Goal: Task Accomplishment & Management: Use online tool/utility

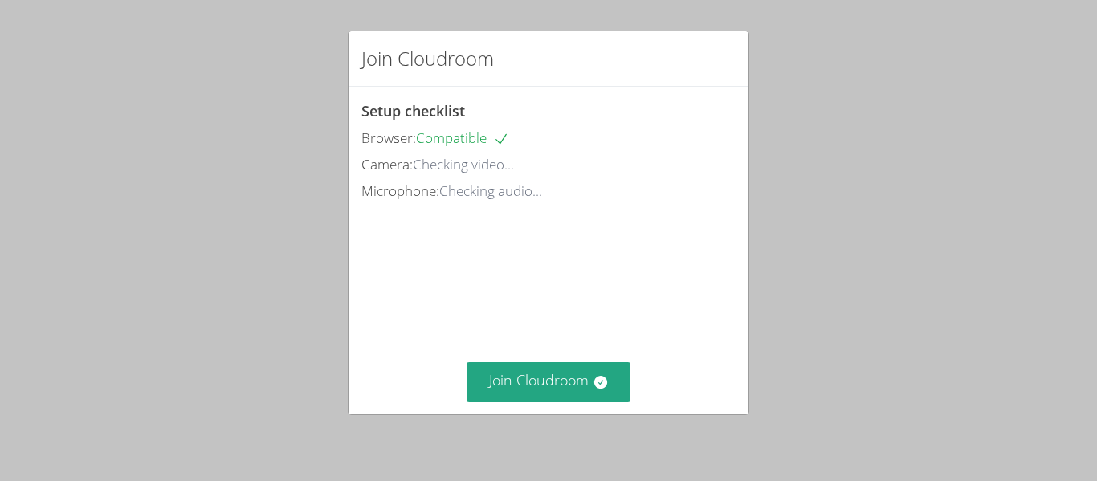
click at [1091, 241] on div "Join Cloudroom Setup checklist Browser: Compatible Camera: Checking video... Mi…" at bounding box center [548, 240] width 1097 height 481
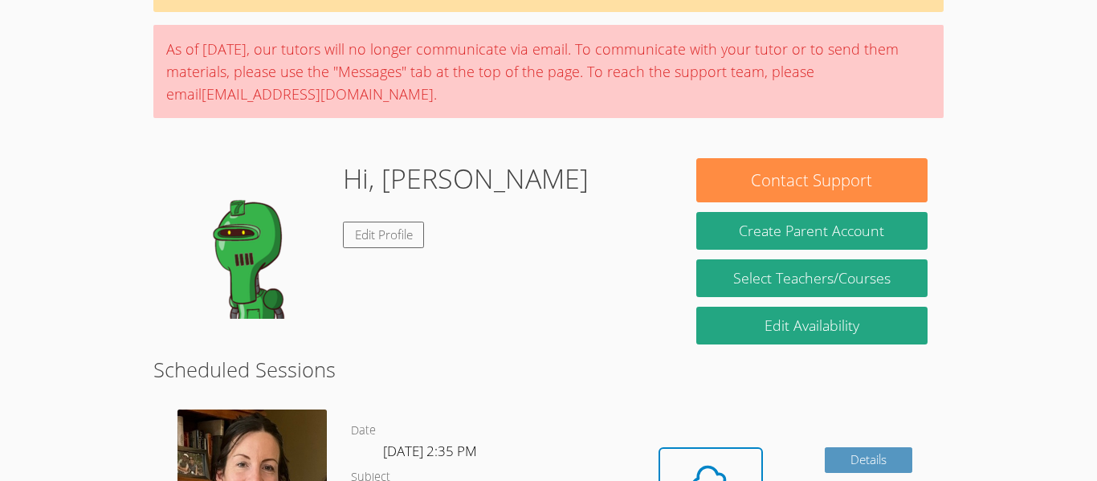
scroll to position [151, 0]
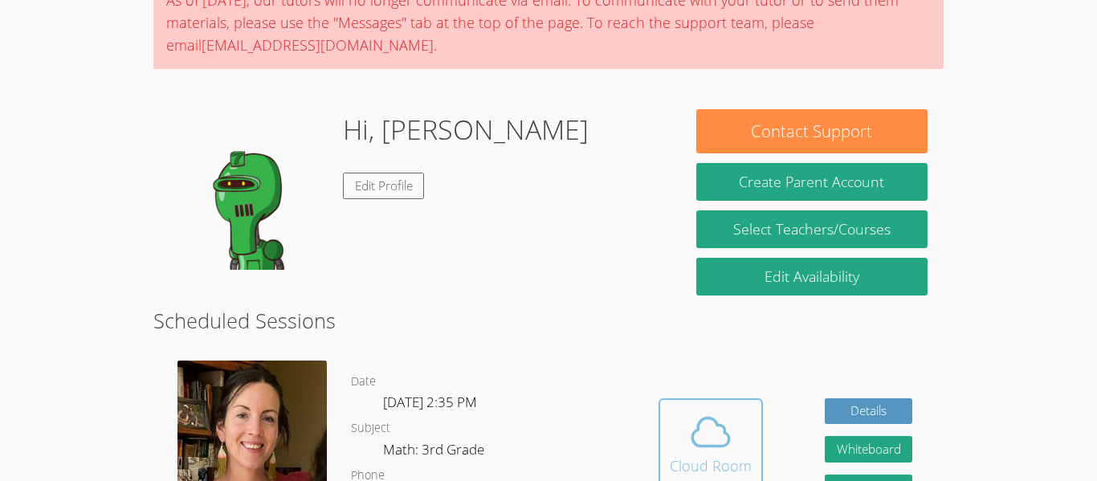
click at [705, 439] on icon at bounding box center [710, 432] width 45 height 45
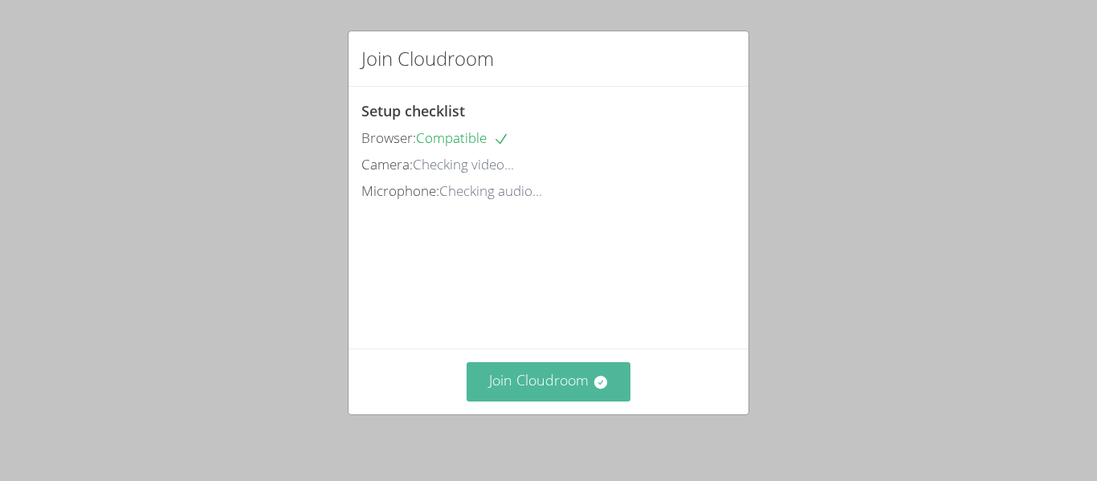
click at [565, 397] on button "Join Cloudroom" at bounding box center [549, 381] width 165 height 39
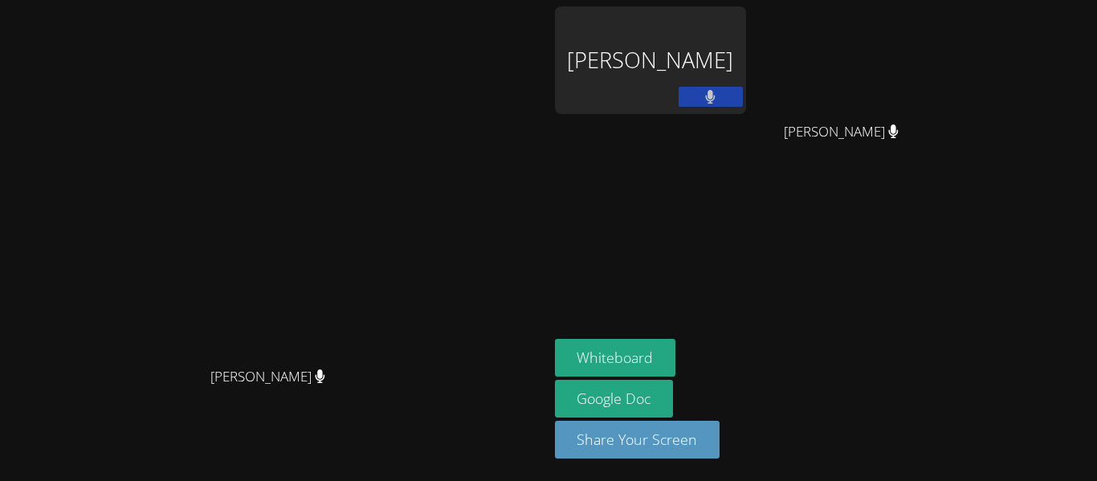
click at [701, 71] on div "[PERSON_NAME]" at bounding box center [650, 60] width 191 height 108
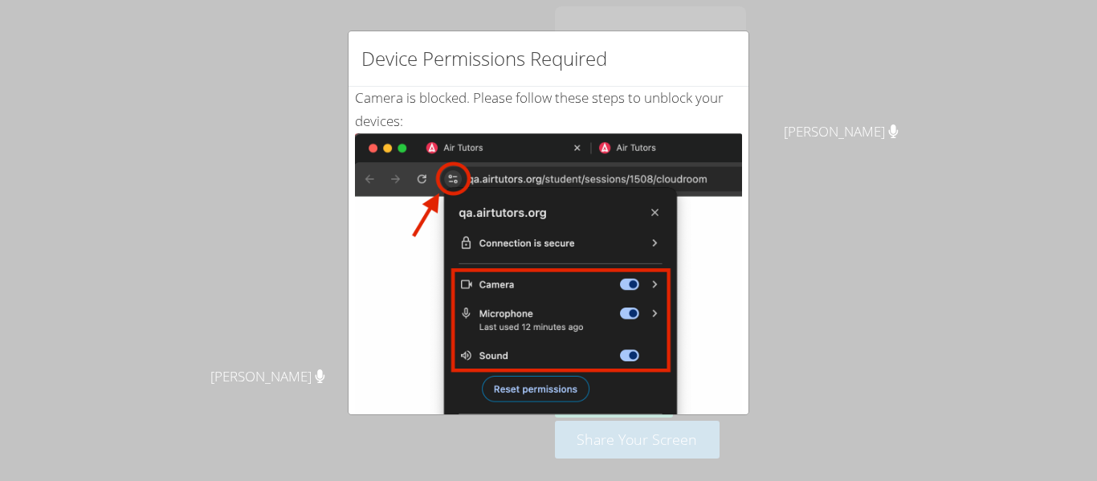
click at [794, 223] on div "Device Permissions Required Camera is blocked . Please follow these steps to un…" at bounding box center [548, 240] width 1097 height 481
click at [575, 304] on img at bounding box center [548, 314] width 387 height 363
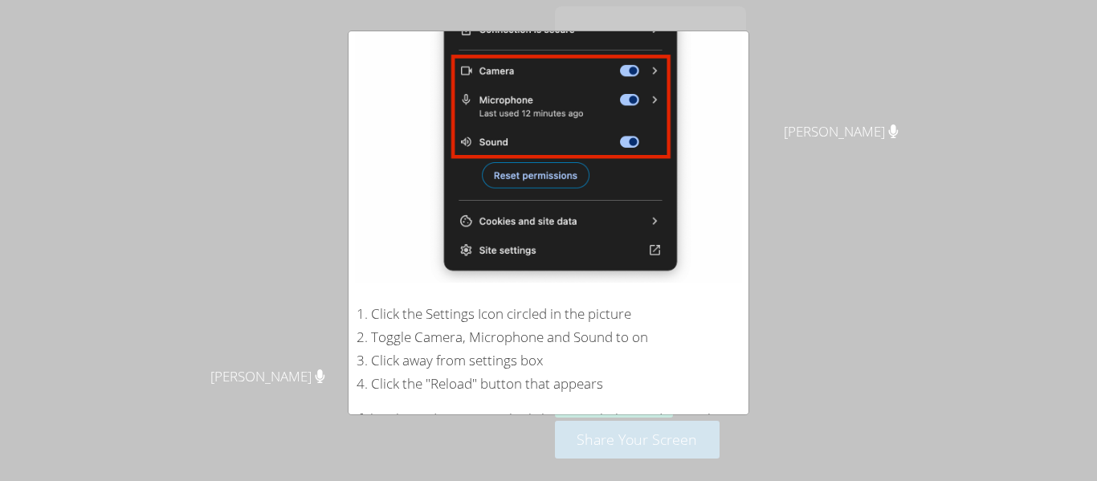
scroll to position [341, 0]
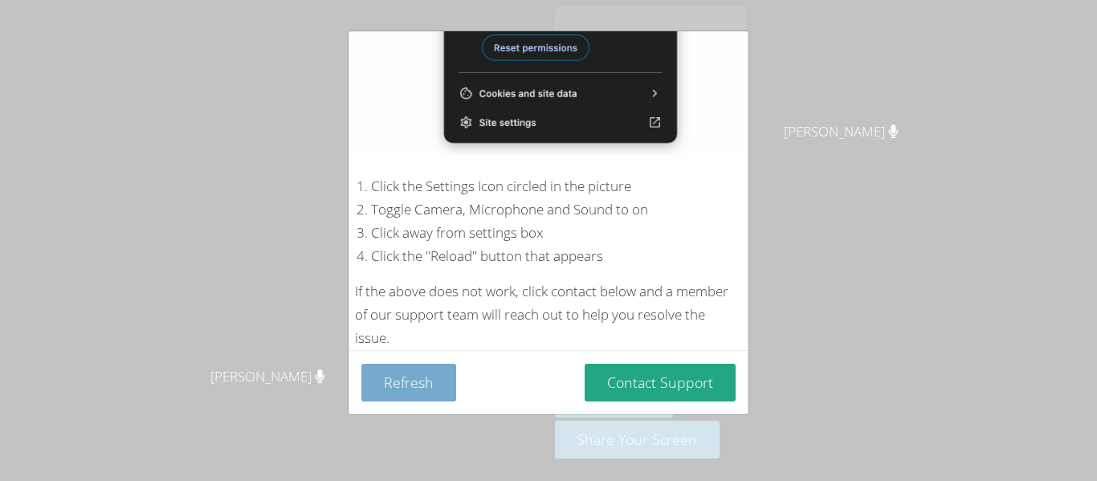
click at [426, 387] on button "Refresh" at bounding box center [408, 383] width 95 height 38
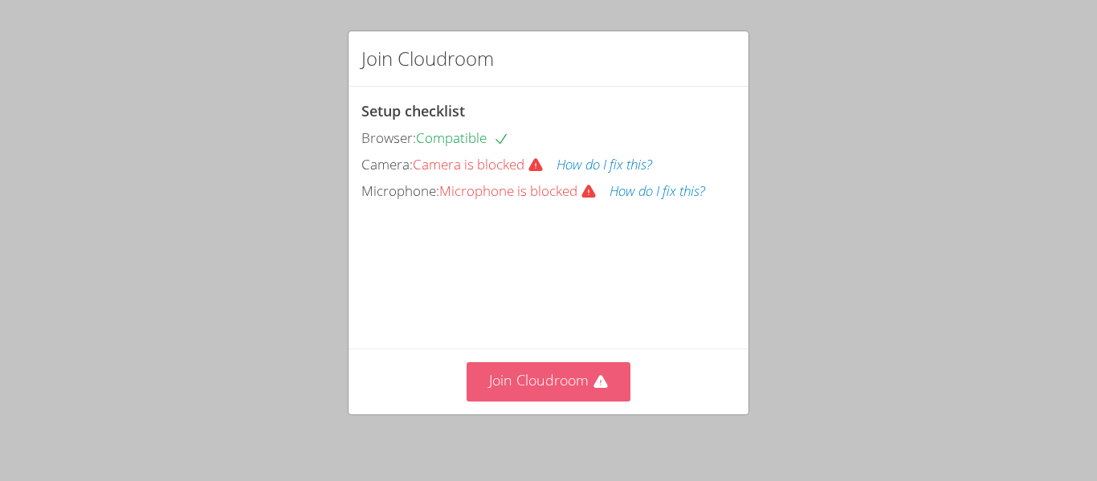
click at [503, 394] on button "Join Cloudroom" at bounding box center [549, 381] width 165 height 39
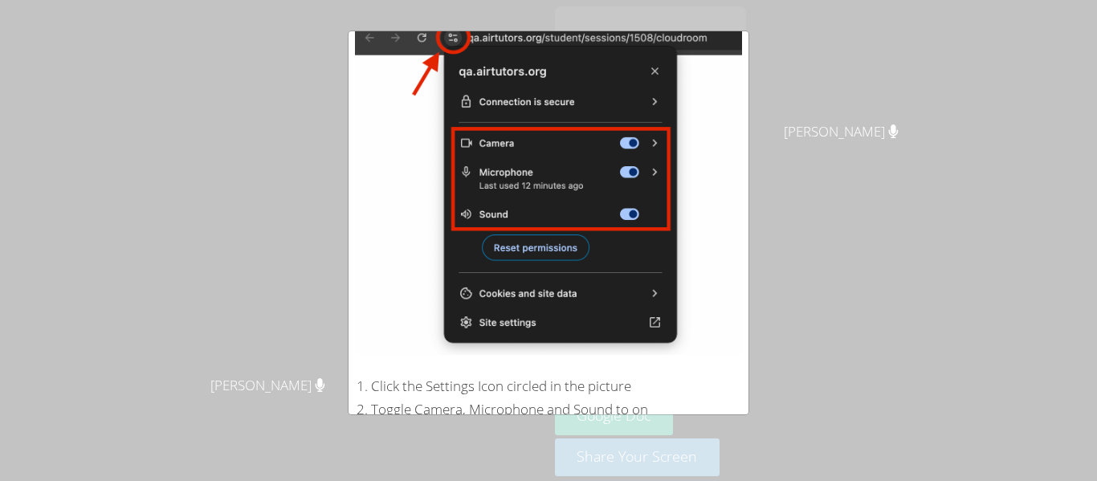
scroll to position [341, 0]
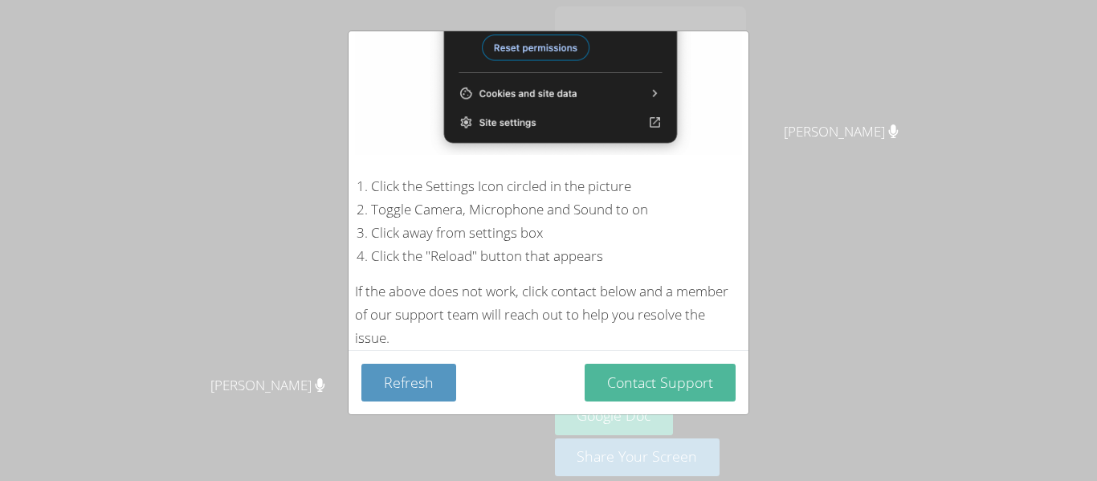
click at [654, 388] on button "Contact Support" at bounding box center [660, 383] width 151 height 38
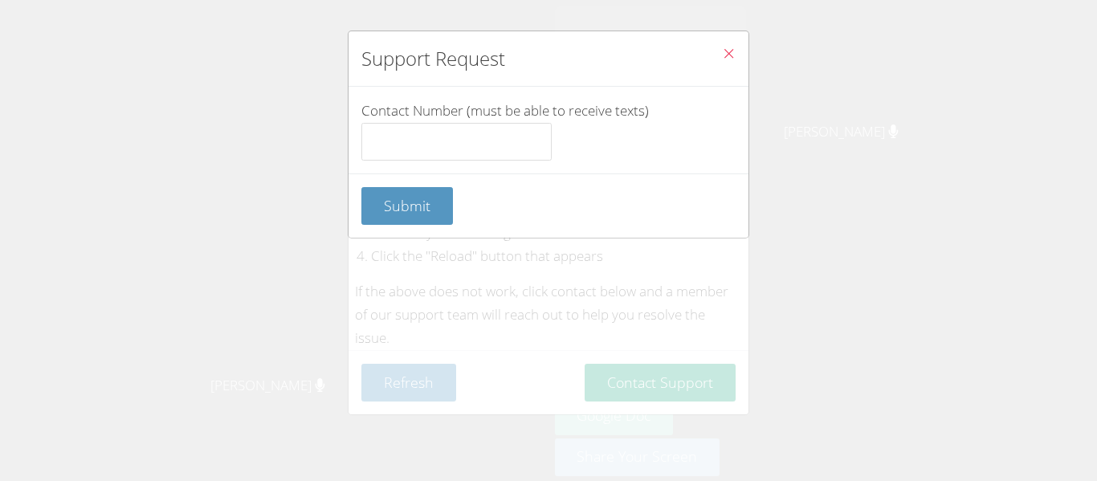
click at [731, 56] on icon "Close" at bounding box center [729, 54] width 14 height 14
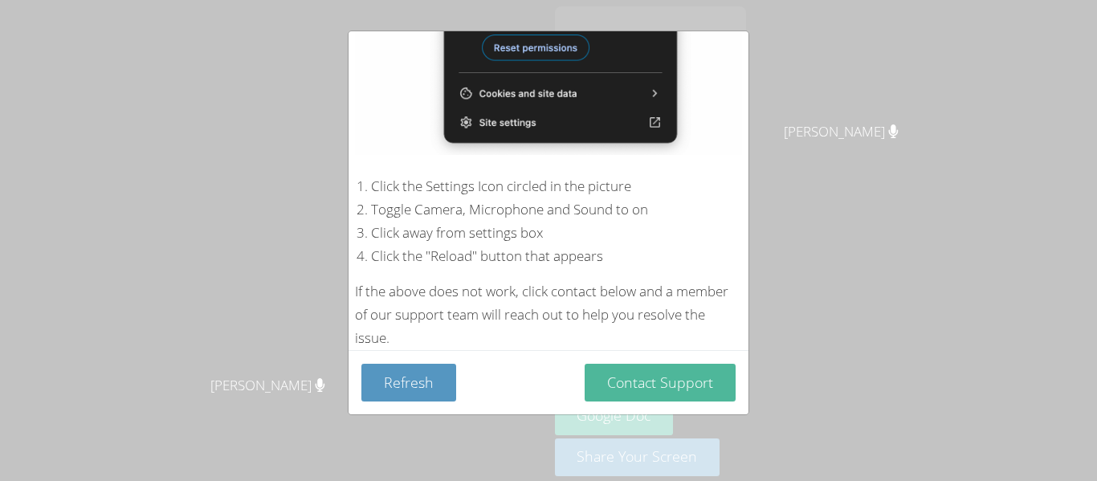
click at [628, 399] on button "Contact Support" at bounding box center [660, 383] width 151 height 38
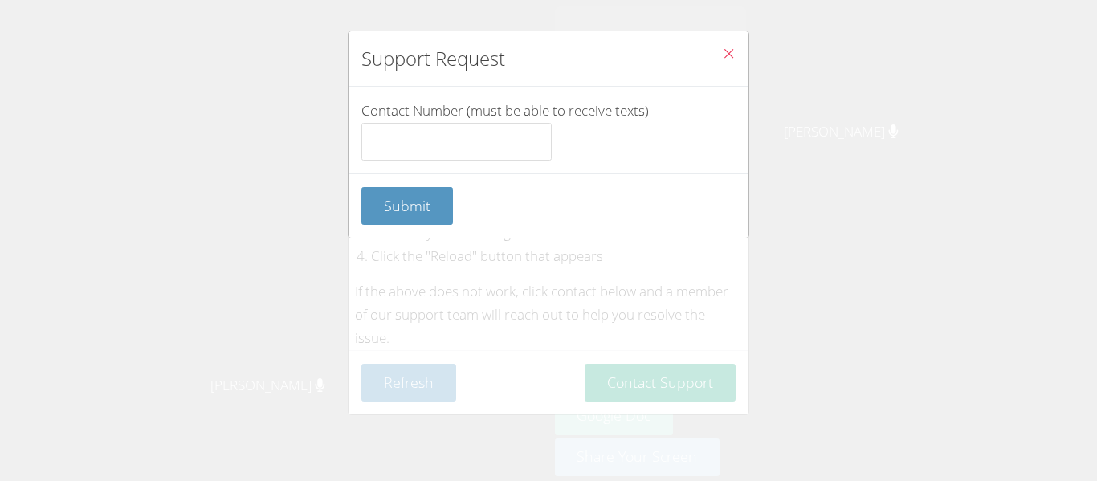
click at [729, 52] on icon "Close" at bounding box center [729, 54] width 14 height 14
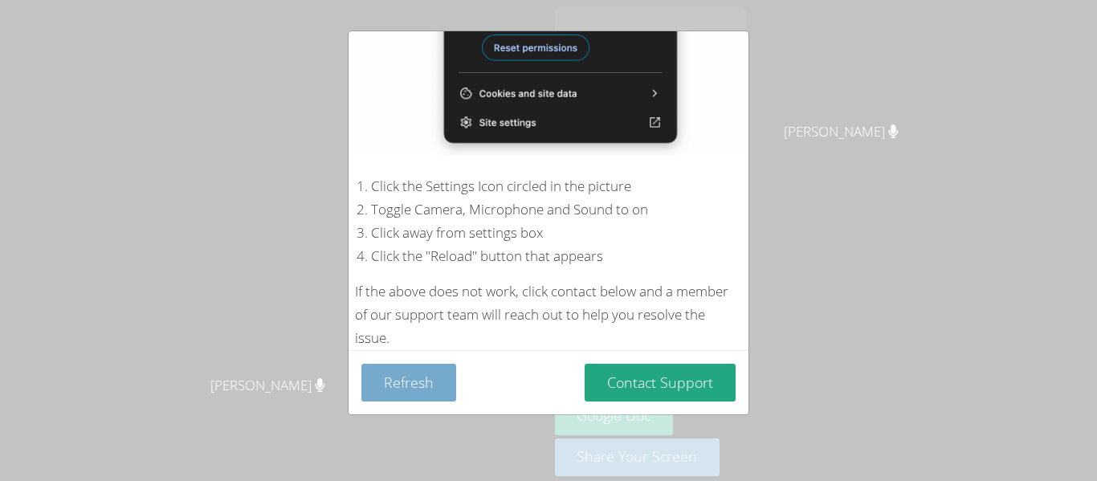
click at [419, 382] on button "Refresh" at bounding box center [408, 383] width 95 height 38
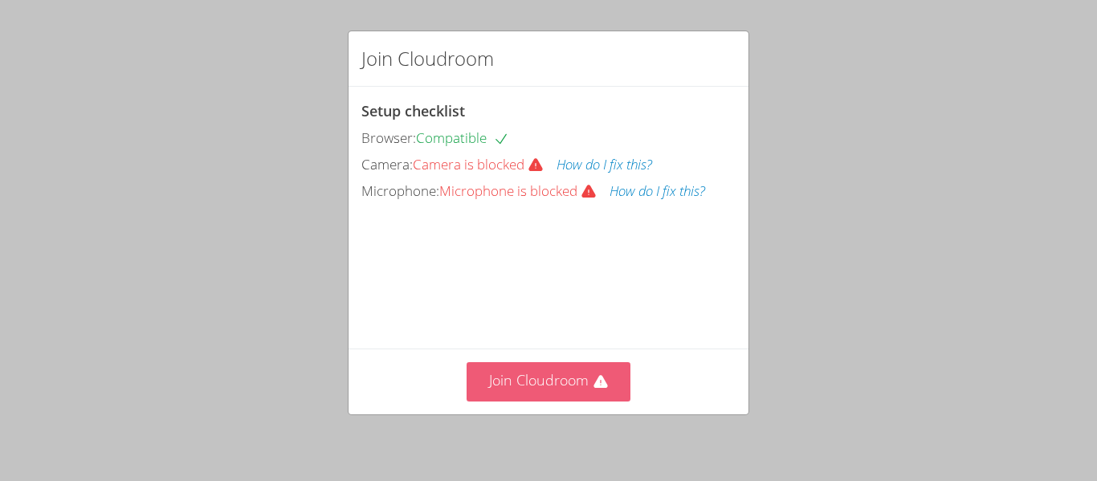
click at [524, 380] on button "Join Cloudroom" at bounding box center [549, 381] width 165 height 39
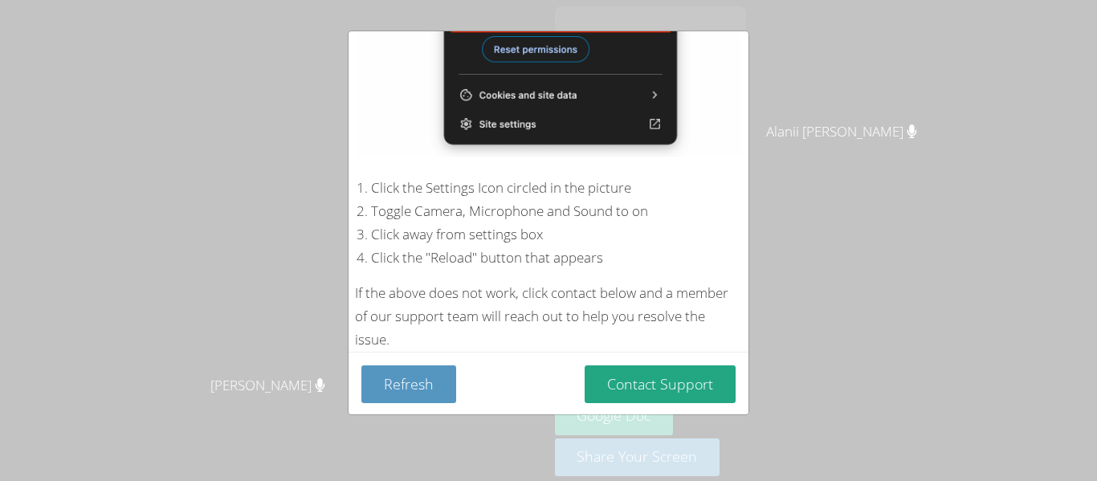
scroll to position [341, 0]
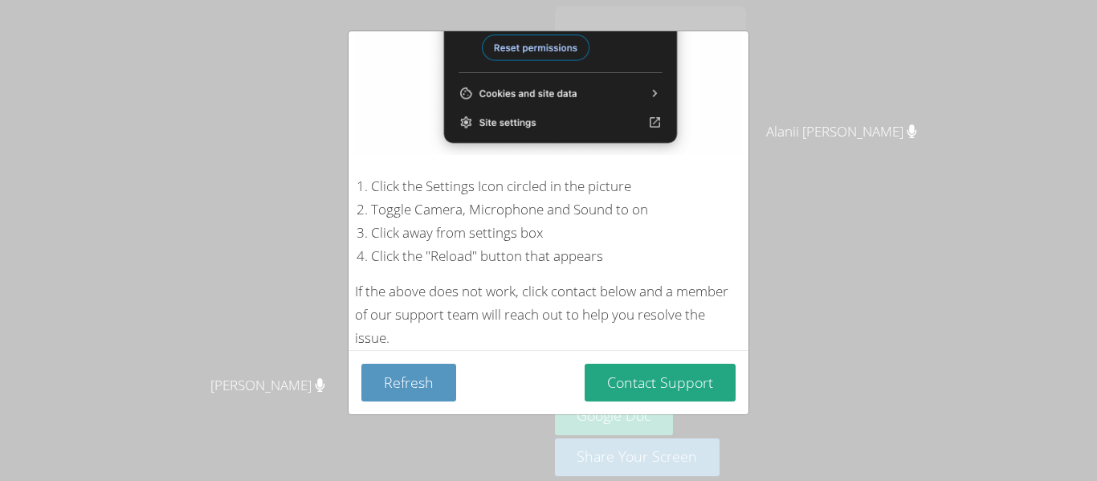
click at [794, 465] on div "Device Permissions Required Camera is blocked . Please follow these steps to un…" at bounding box center [548, 240] width 1097 height 481
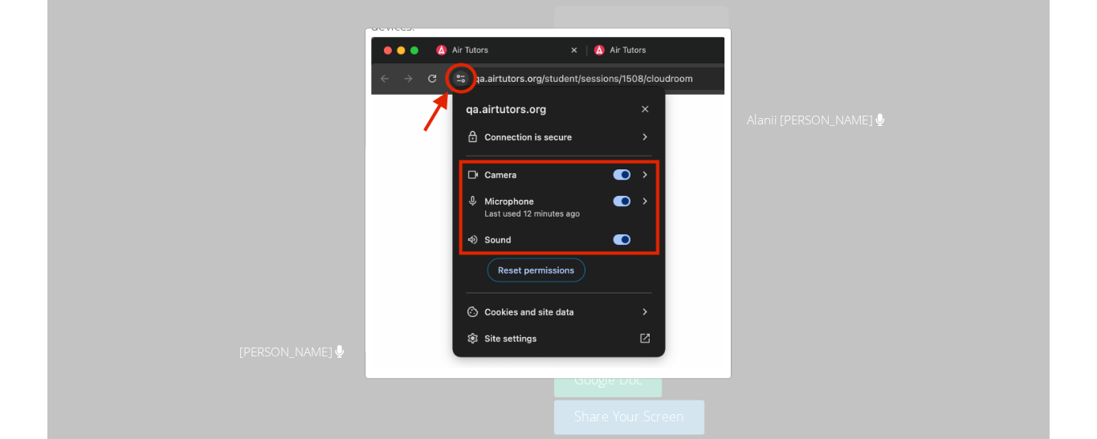
scroll to position [0, 0]
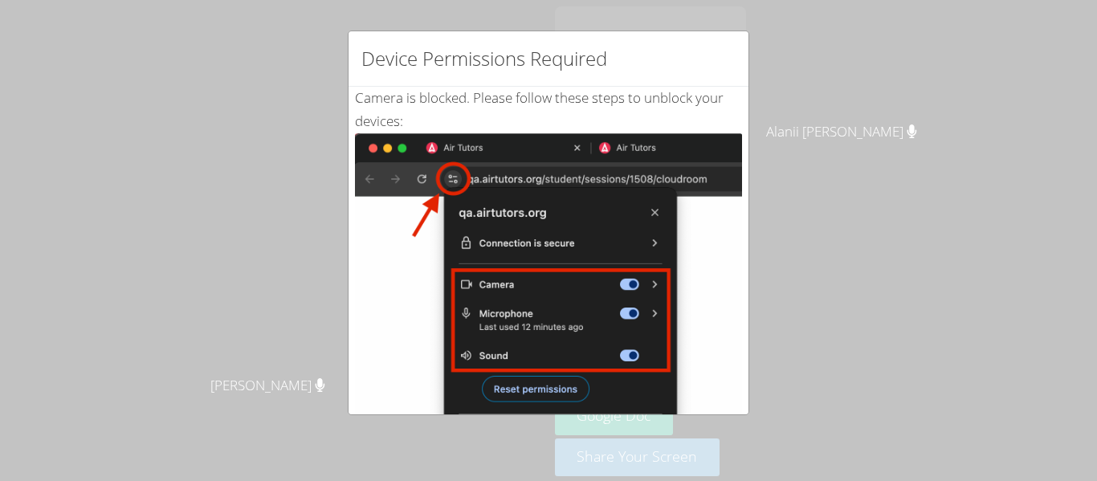
click at [323, 160] on div "Device Permissions Required Camera is blocked . Please follow these steps to un…" at bounding box center [548, 240] width 1097 height 481
click at [500, 405] on img at bounding box center [548, 314] width 387 height 363
click at [33, 213] on div "Device Permissions Required Camera is blocked . Please follow these steps to un…" at bounding box center [548, 240] width 1097 height 481
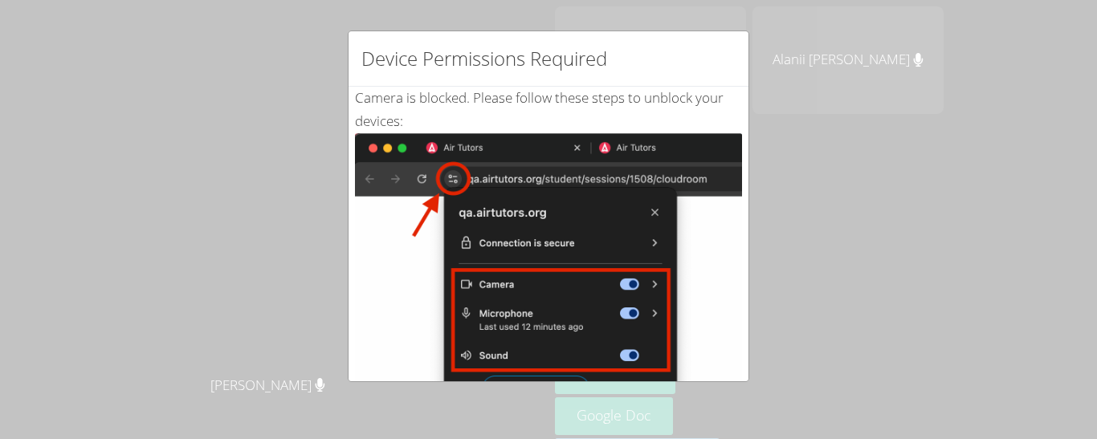
click at [112, 130] on div "Device Permissions Required Camera is blocked . Please follow these steps to un…" at bounding box center [548, 219] width 1097 height 439
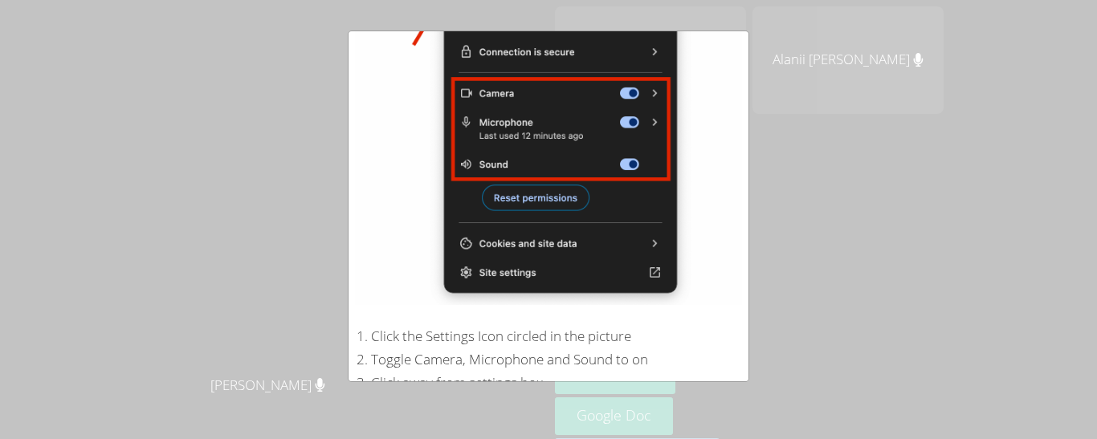
scroll to position [374, 0]
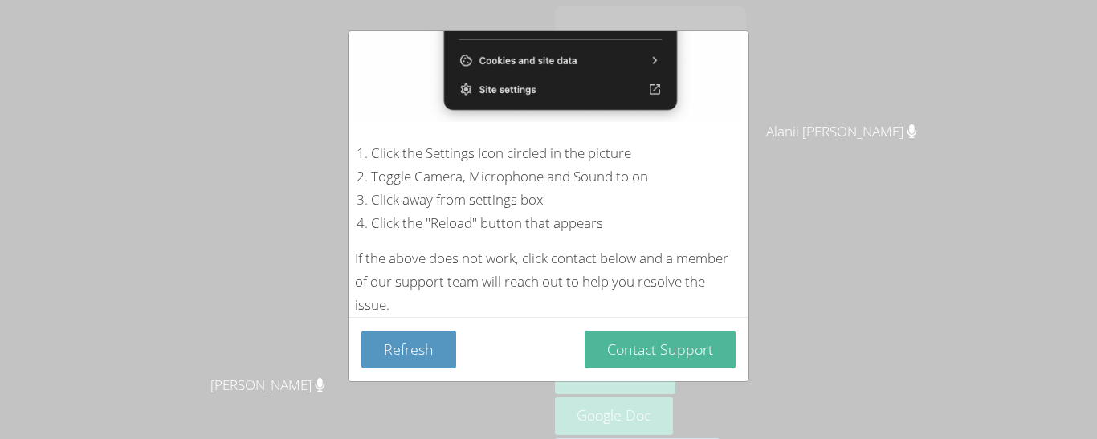
click at [638, 349] on button "Contact Support" at bounding box center [660, 350] width 151 height 38
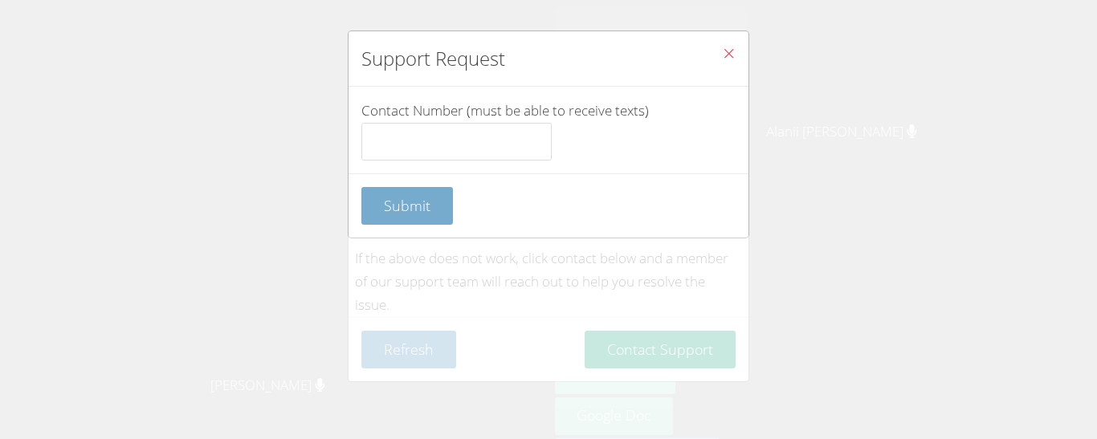
click at [388, 202] on span "Submit" at bounding box center [407, 205] width 47 height 19
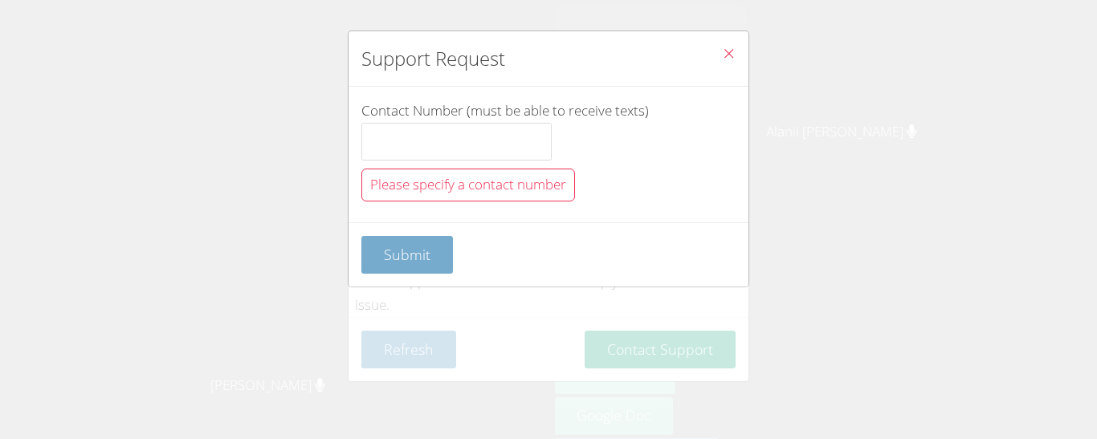
click at [382, 248] on button "Submit" at bounding box center [407, 255] width 92 height 38
click at [389, 270] on button "Submit" at bounding box center [407, 255] width 92 height 38
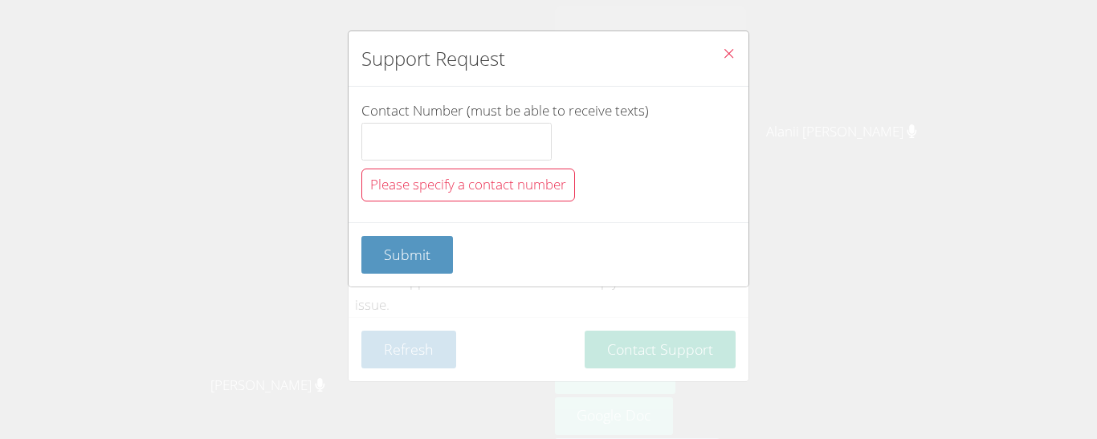
click at [480, 337] on div "Support Request Contact Number (must be able to receive texts) Please specify a…" at bounding box center [548, 219] width 1097 height 439
click at [744, 72] on button "Close" at bounding box center [728, 55] width 39 height 49
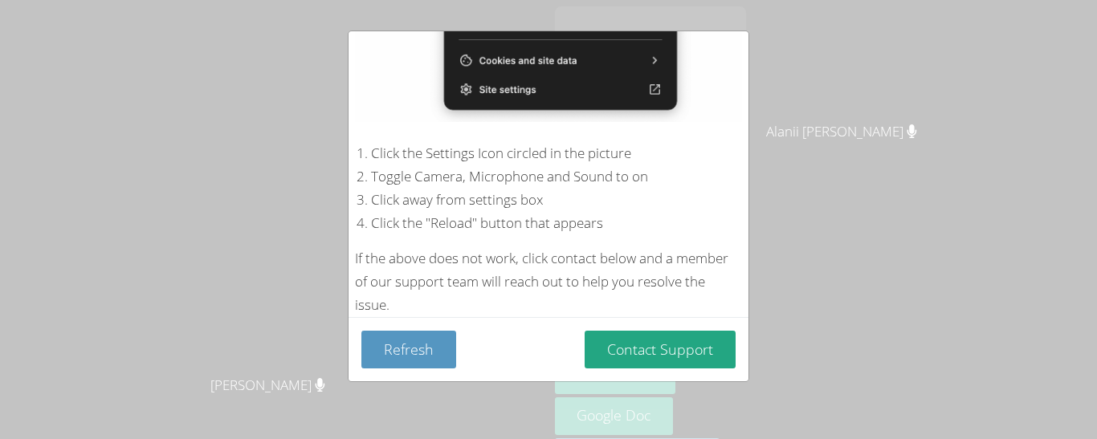
click at [195, 303] on div "Device Permissions Required Camera is blocked . Please follow these steps to un…" at bounding box center [548, 219] width 1097 height 439
click at [236, 100] on div "Device Permissions Required Camera is blocked . Please follow these steps to un…" at bounding box center [548, 219] width 1097 height 439
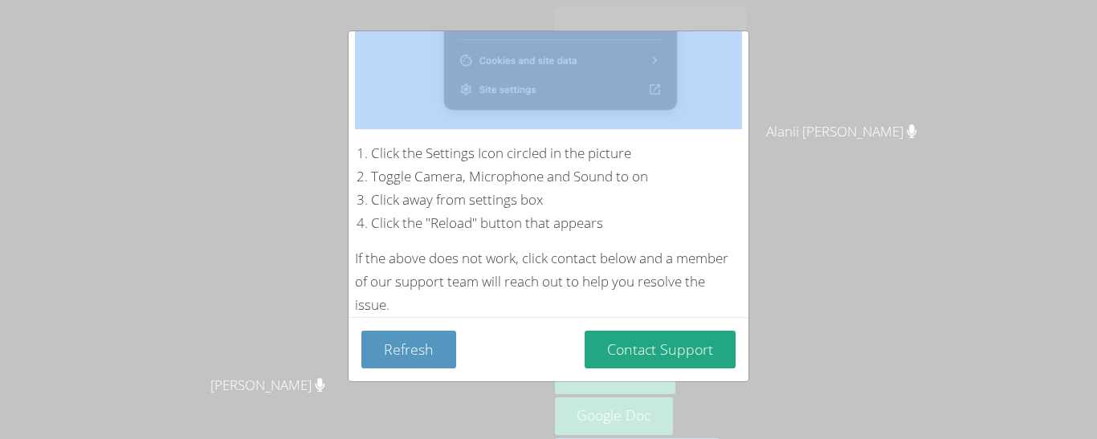
click at [236, 100] on div "Device Permissions Required Camera is blocked . Please follow these steps to un…" at bounding box center [548, 219] width 1097 height 439
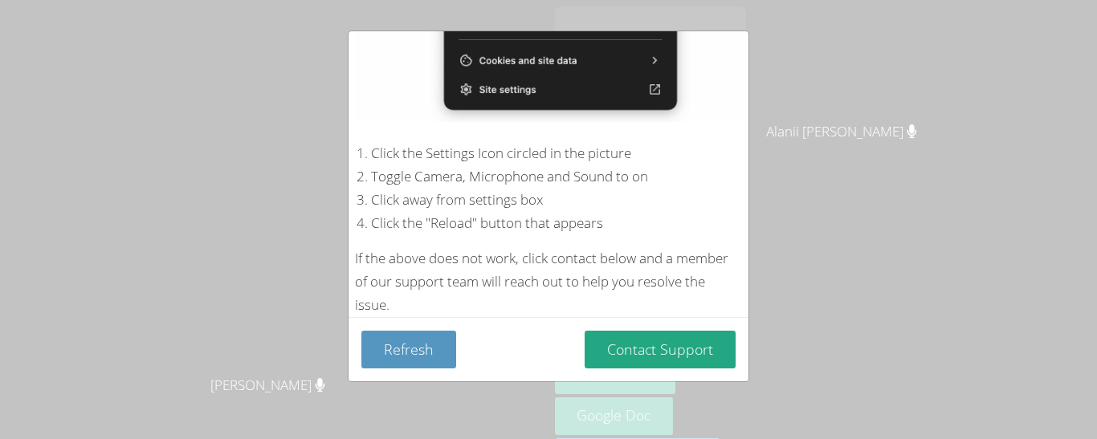
click at [634, 394] on div "Device Permissions Required Camera is blocked . Please follow these steps to un…" at bounding box center [548, 219] width 1097 height 439
click at [624, 404] on div "Device Permissions Required Camera is blocked . Please follow these steps to un…" at bounding box center [548, 219] width 1097 height 439
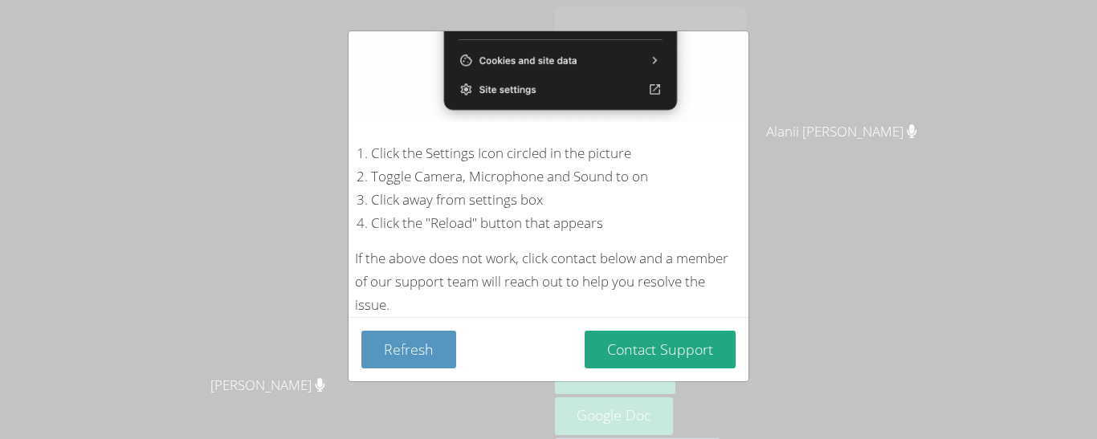
click at [624, 404] on div "Device Permissions Required Camera is blocked . Please follow these steps to un…" at bounding box center [548, 219] width 1097 height 439
click at [378, 309] on div "If the above does not work, click contact below and a member of our support tea…" at bounding box center [548, 282] width 387 height 70
click at [398, 345] on button "Refresh" at bounding box center [408, 350] width 95 height 38
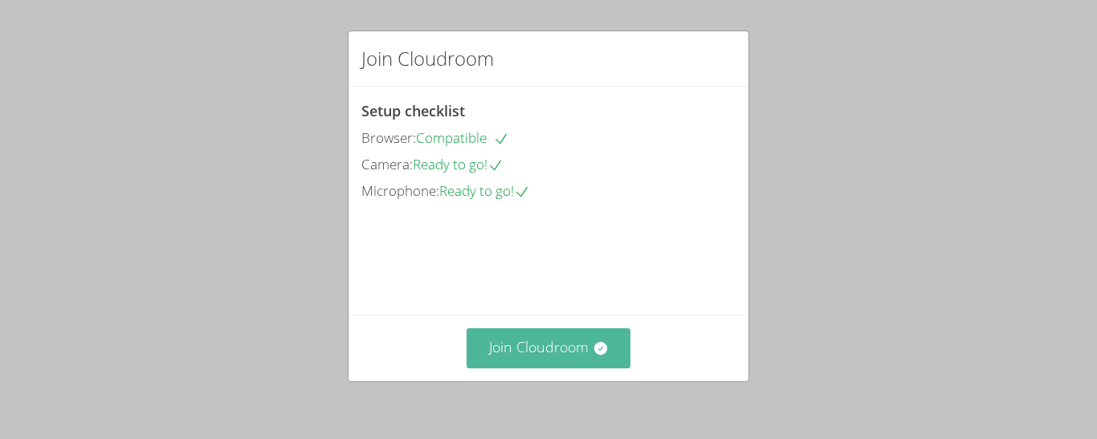
click at [600, 353] on icon at bounding box center [600, 348] width 13 height 13
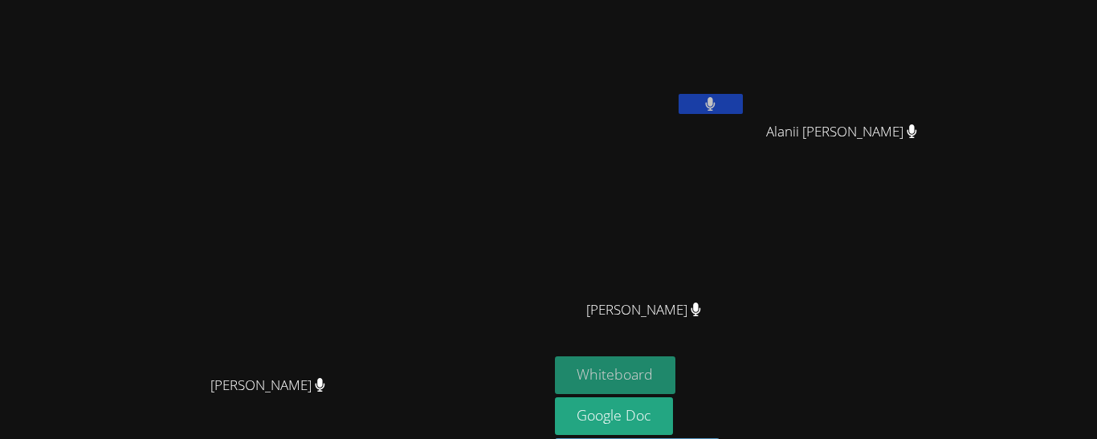
click at [676, 379] on button "Whiteboard" at bounding box center [615, 376] width 121 height 38
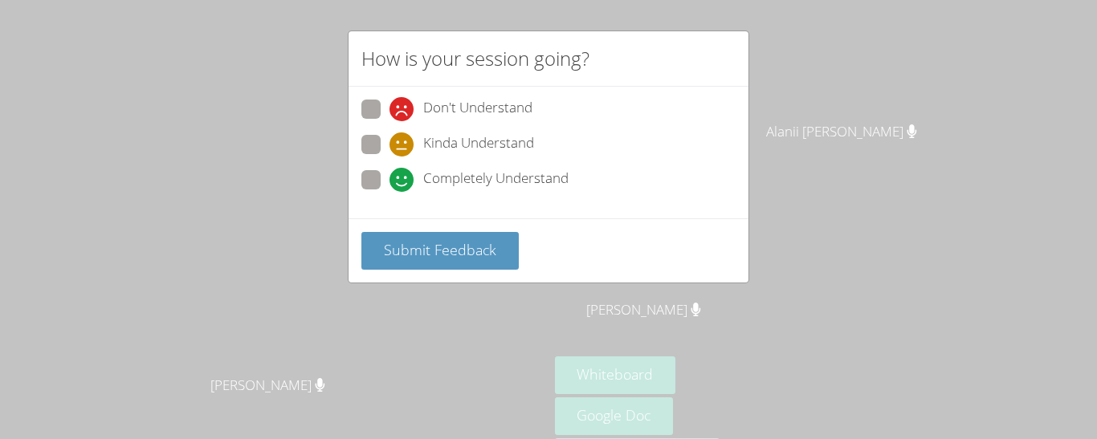
click at [466, 180] on span "Completely Understand" at bounding box center [495, 180] width 145 height 24
click at [403, 180] on input "Completely Understand" at bounding box center [397, 177] width 14 height 14
radio input "true"
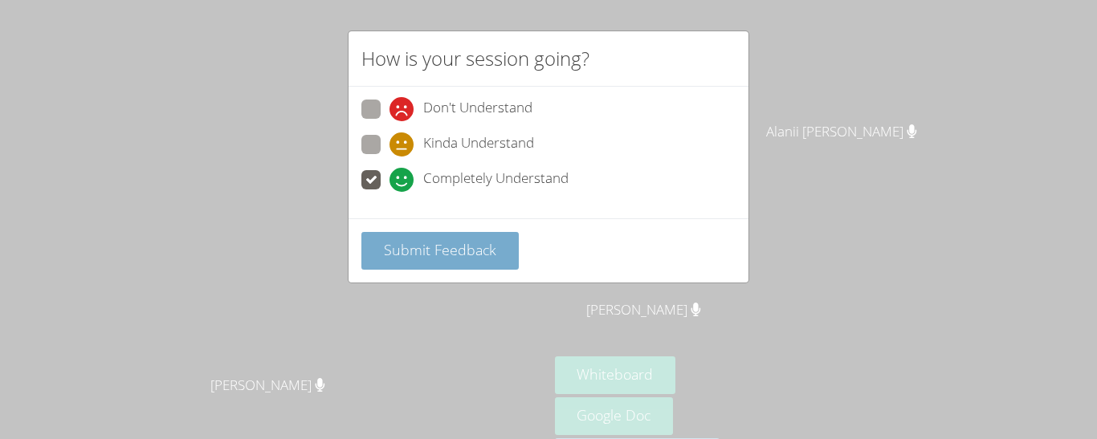
click at [467, 251] on span "Submit Feedback" at bounding box center [440, 249] width 112 height 19
